Goal: Information Seeking & Learning: Learn about a topic

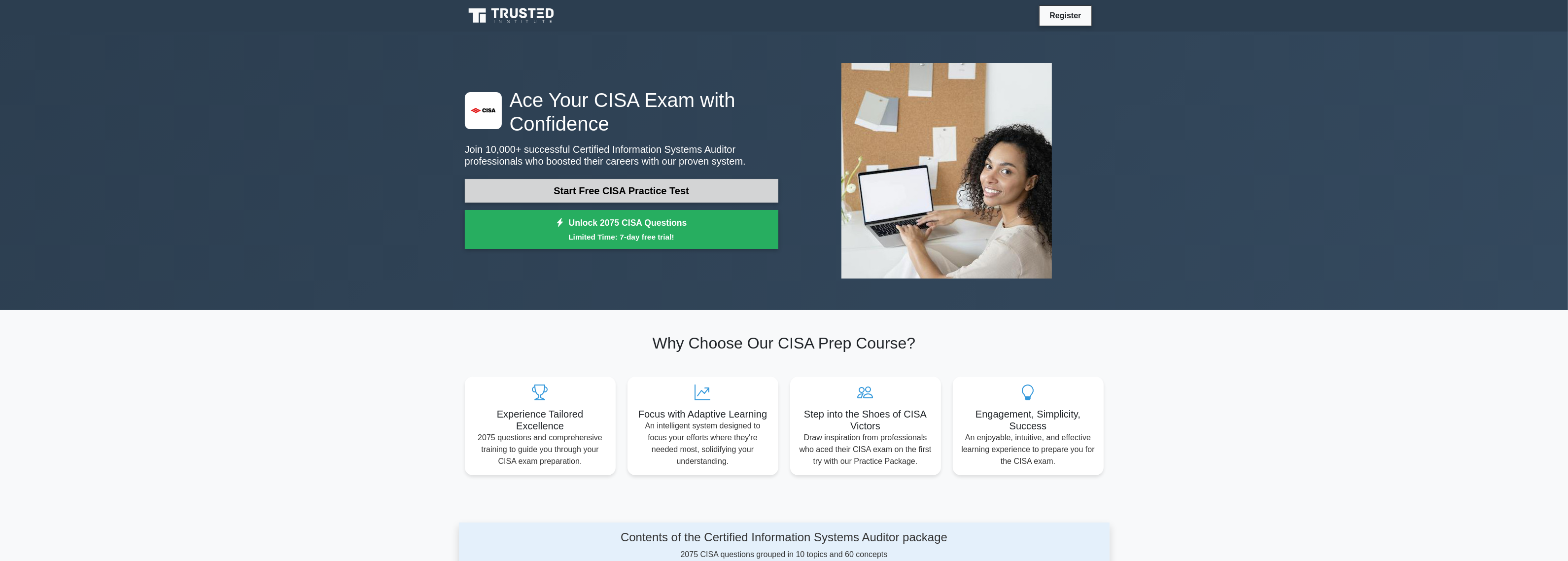
click at [602, 193] on link "Start Free CISA Practice Test" at bounding box center [622, 191] width 314 height 24
click at [640, 192] on link "Start Free CISA Practice Test" at bounding box center [622, 191] width 314 height 24
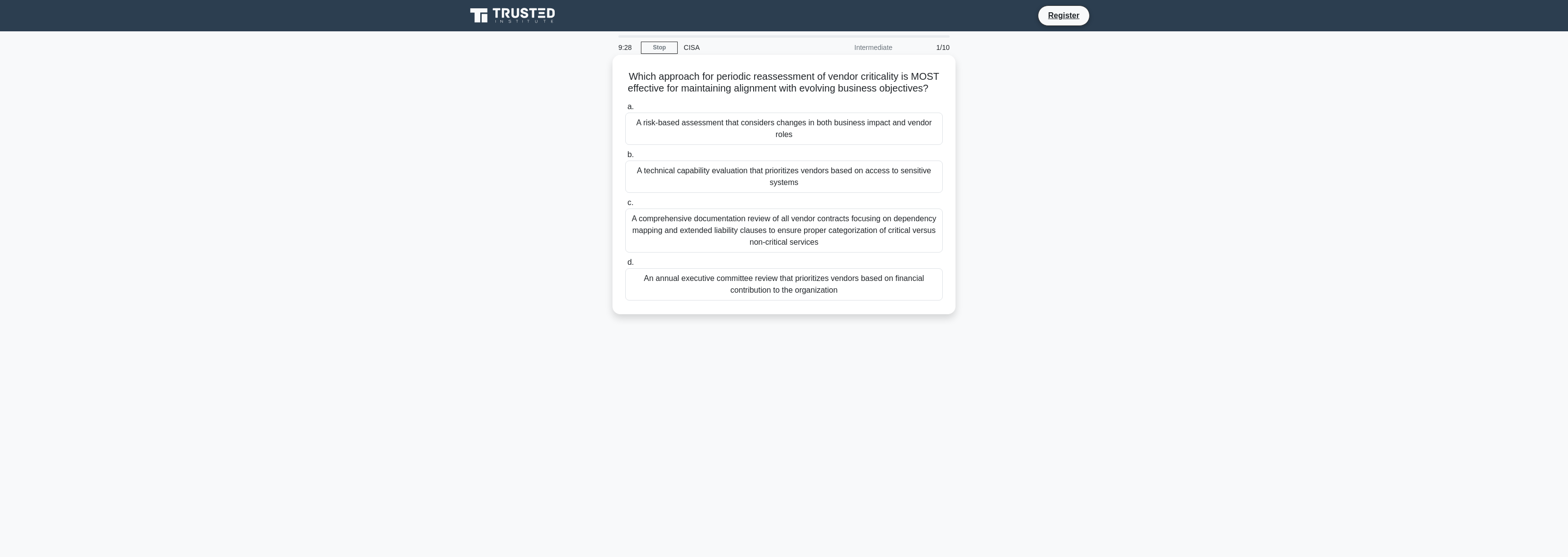
click at [649, 142] on div "A risk-based assessment that considers changes in both business impact and vend…" at bounding box center [783, 129] width 318 height 33
click at [625, 110] on input "a. A risk-based assessment that considers changes in both business impact and v…" at bounding box center [625, 107] width 0 height 6
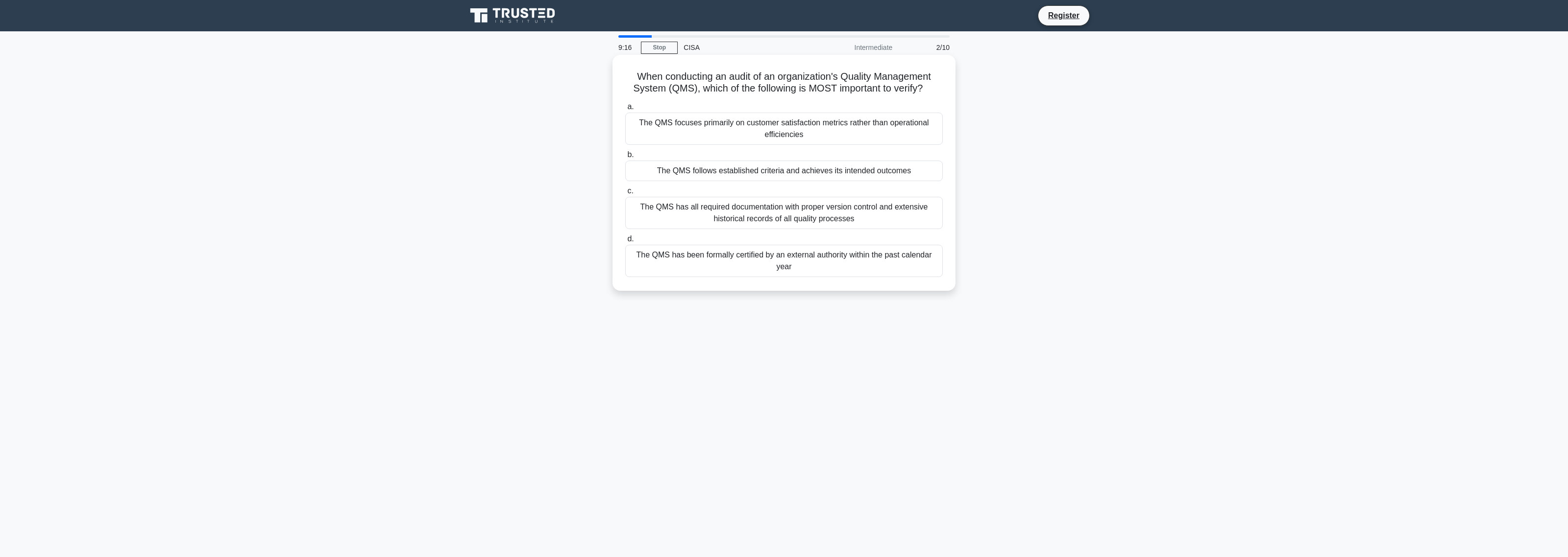
click at [712, 122] on div "The QMS focuses primarily on customer satisfaction metrics rather than operatio…" at bounding box center [783, 129] width 318 height 33
click at [625, 110] on input "a. The QMS focuses primarily on customer satisfaction metrics rather than opera…" at bounding box center [625, 107] width 0 height 6
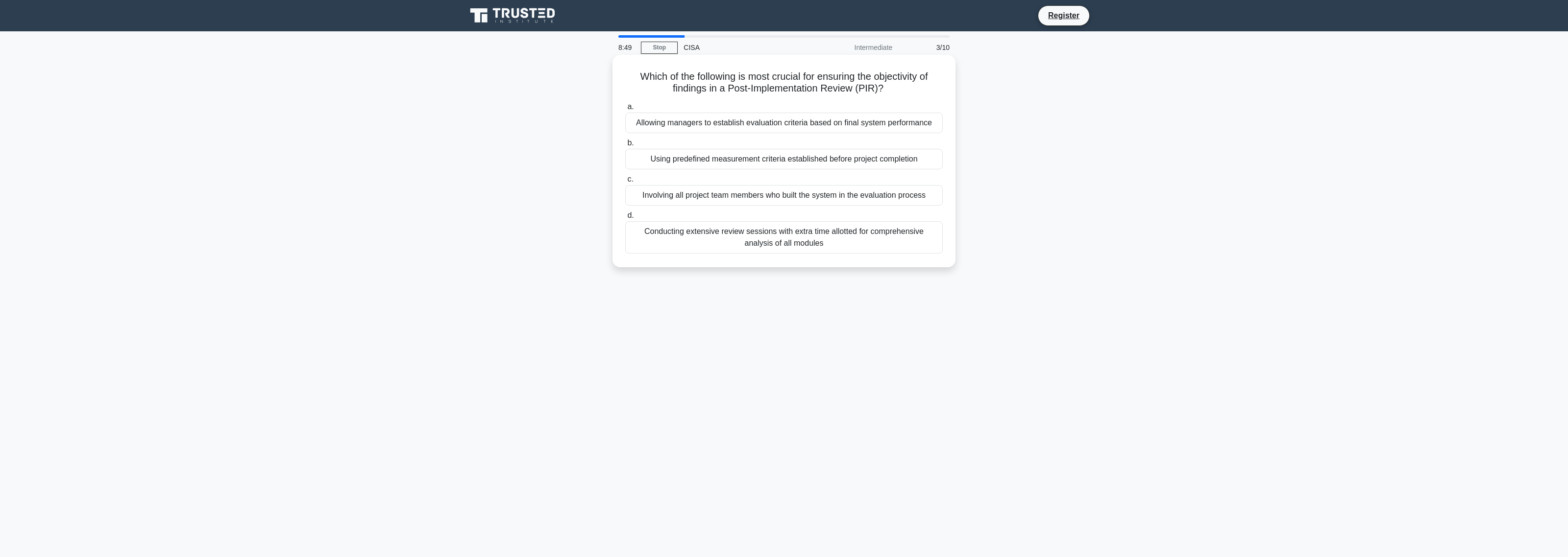
click at [691, 238] on div "Conducting extensive review sessions with extra time allotted for comprehensive…" at bounding box center [783, 237] width 318 height 33
click at [625, 219] on input "d. Conducting extensive review sessions with extra time allotted for comprehens…" at bounding box center [625, 216] width 0 height 6
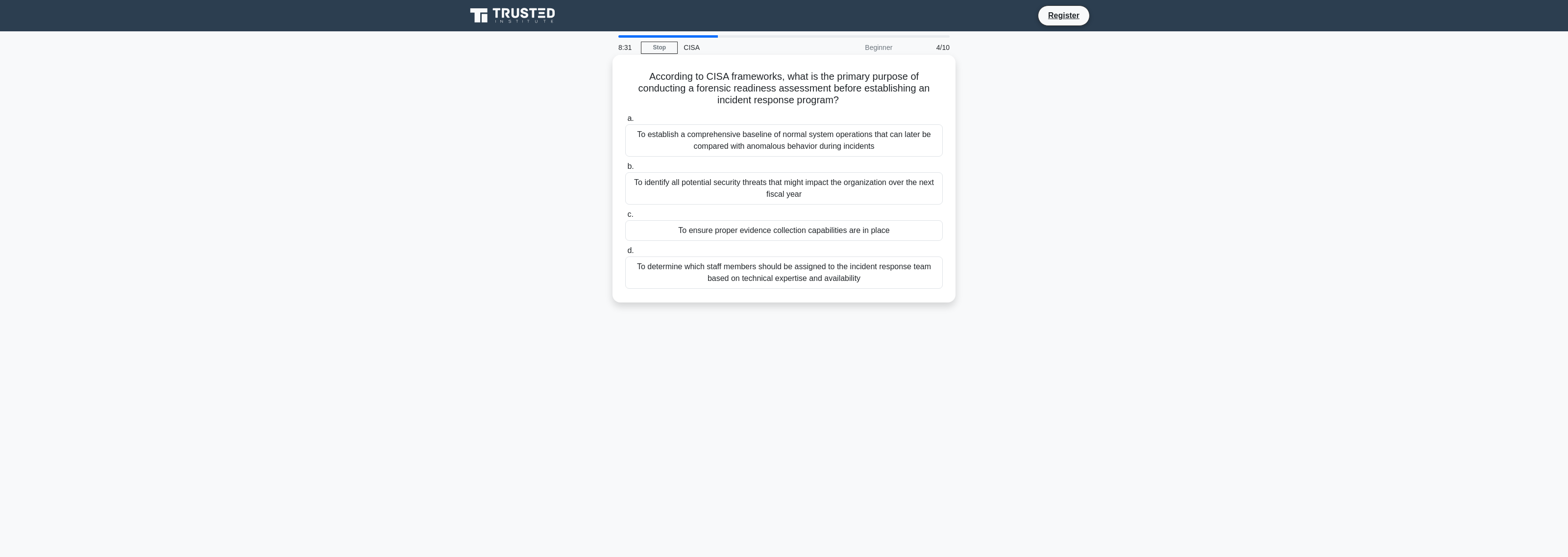
click at [815, 140] on div "To establish a comprehensive baseline of normal system operations that can late…" at bounding box center [783, 140] width 318 height 33
click at [625, 122] on input "a. To establish a comprehensive baseline of normal system operations that can l…" at bounding box center [625, 119] width 0 height 6
click at [832, 233] on div "Ensuring the integrity of logs during transmission with cryptographic validation" at bounding box center [783, 231] width 318 height 21
click at [625, 218] on input "c. Ensuring the integrity of logs during transmission with cryptographic valida…" at bounding box center [625, 215] width 0 height 6
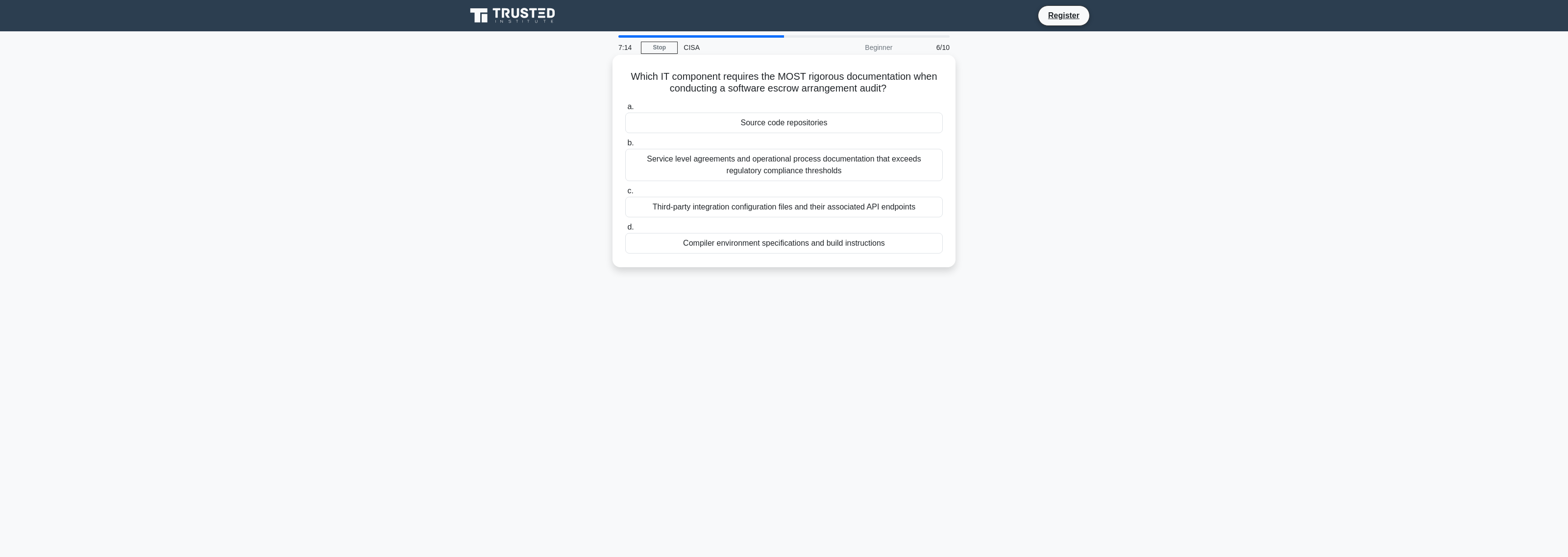
click at [803, 246] on div "Compiler environment specifications and build instructions" at bounding box center [783, 243] width 318 height 21
click at [625, 231] on input "d. Compiler environment specifications and build instructions" at bounding box center [625, 228] width 0 height 6
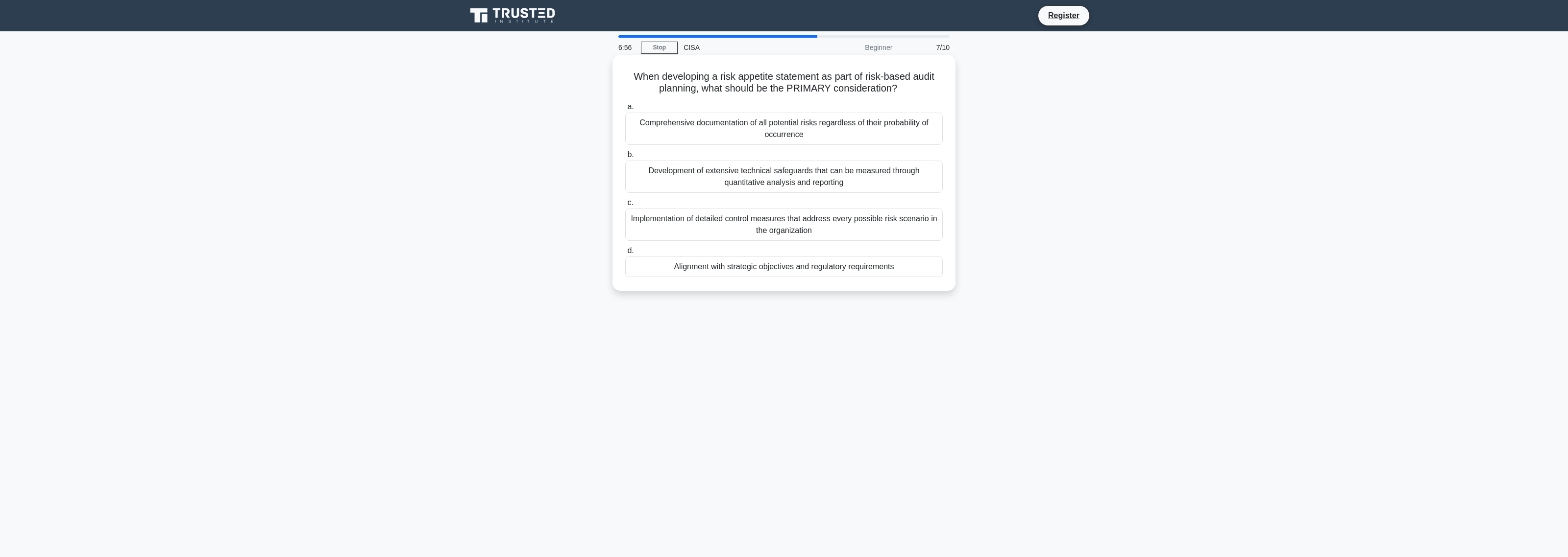
click at [900, 228] on div "Implementation of detailed control measures that address every possible risk sc…" at bounding box center [783, 225] width 318 height 33
click at [625, 206] on input "c. Implementation of detailed control measures that address every possible risk…" at bounding box center [625, 203] width 0 height 6
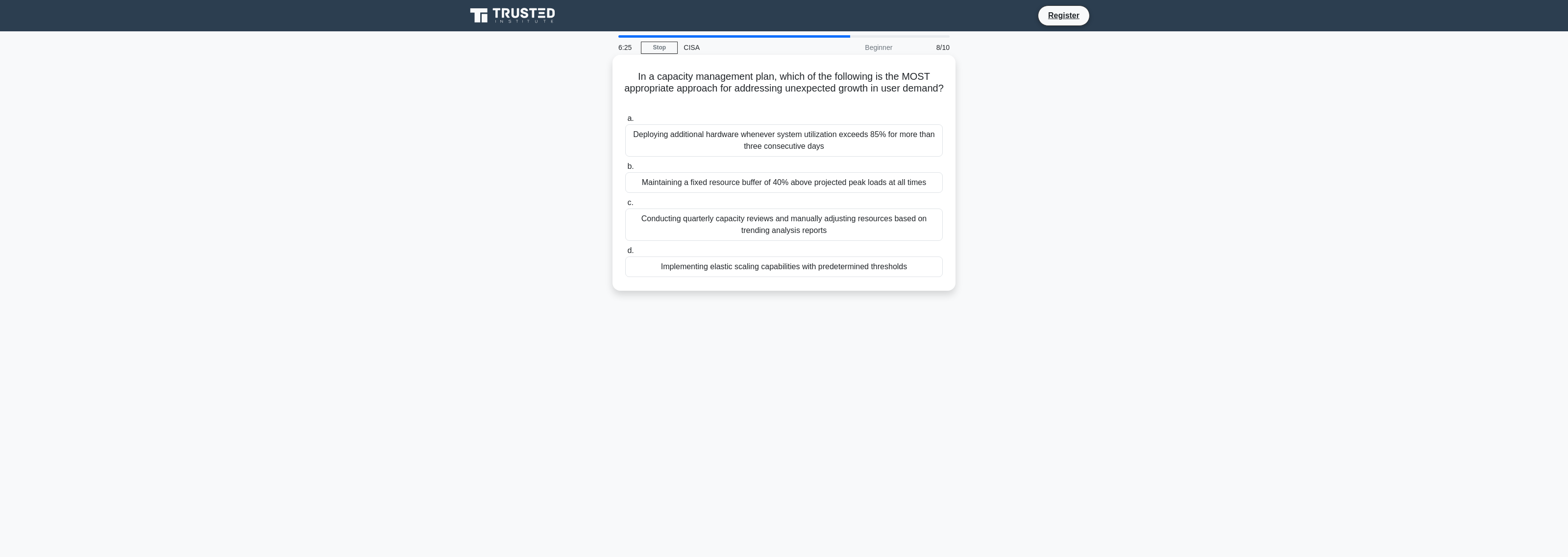
click at [853, 262] on div "Implementing elastic scaling capabilities with predetermined thresholds" at bounding box center [783, 266] width 318 height 21
click at [625, 254] on input "d. Implementing elastic scaling capabilities with predetermined thresholds" at bounding box center [625, 250] width 0 height 6
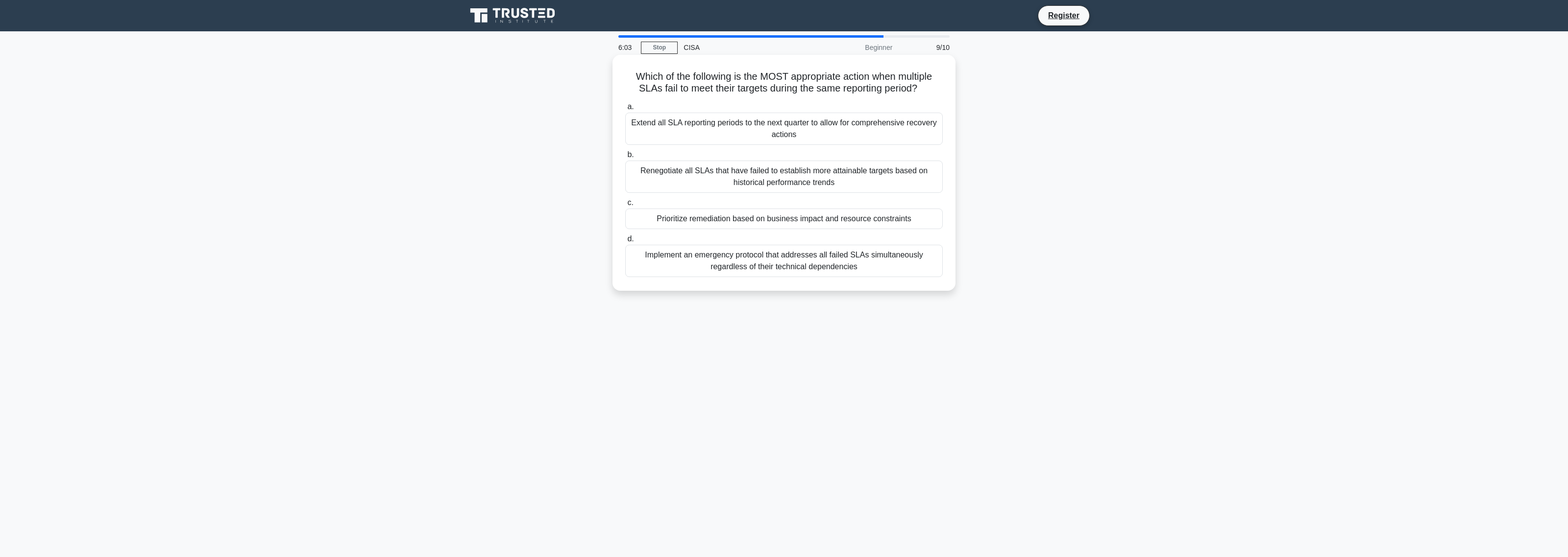
click at [880, 222] on div "Prioritize remediation based on business impact and resource constraints" at bounding box center [783, 219] width 318 height 21
click at [625, 206] on input "c. Prioritize remediation based on business impact and resource constraints" at bounding box center [625, 203] width 0 height 6
click at [875, 224] on div "They provide ongoing assessment of control performance and effectiveness" at bounding box center [783, 219] width 318 height 21
click at [625, 206] on input "c. They provide ongoing assessment of control performance and effectiveness" at bounding box center [625, 203] width 0 height 6
